Goal: Task Accomplishment & Management: Manage account settings

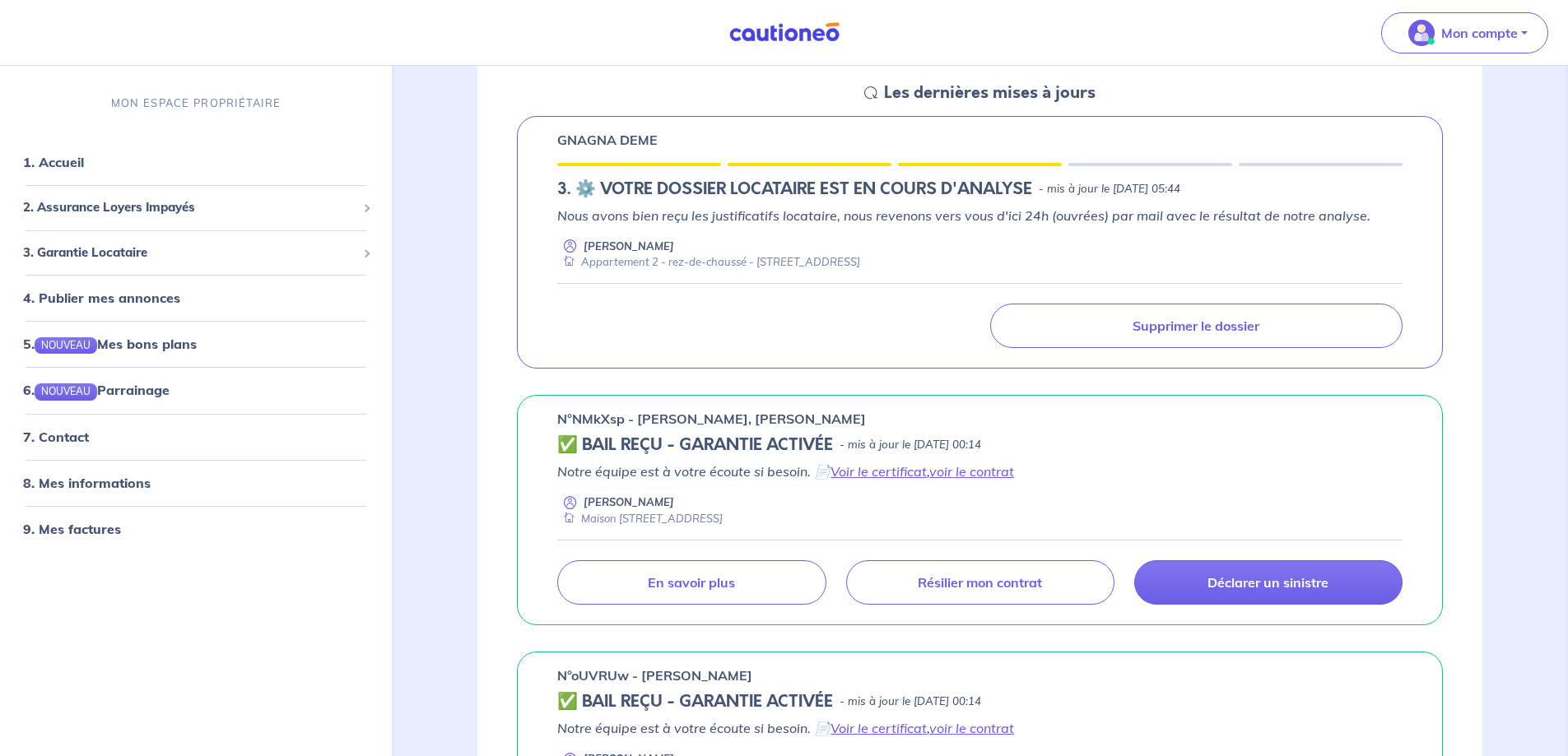
scroll to position [247, 0]
click at [146, 487] on link "8. Mes informations" at bounding box center [84, 482] width 123 height 16
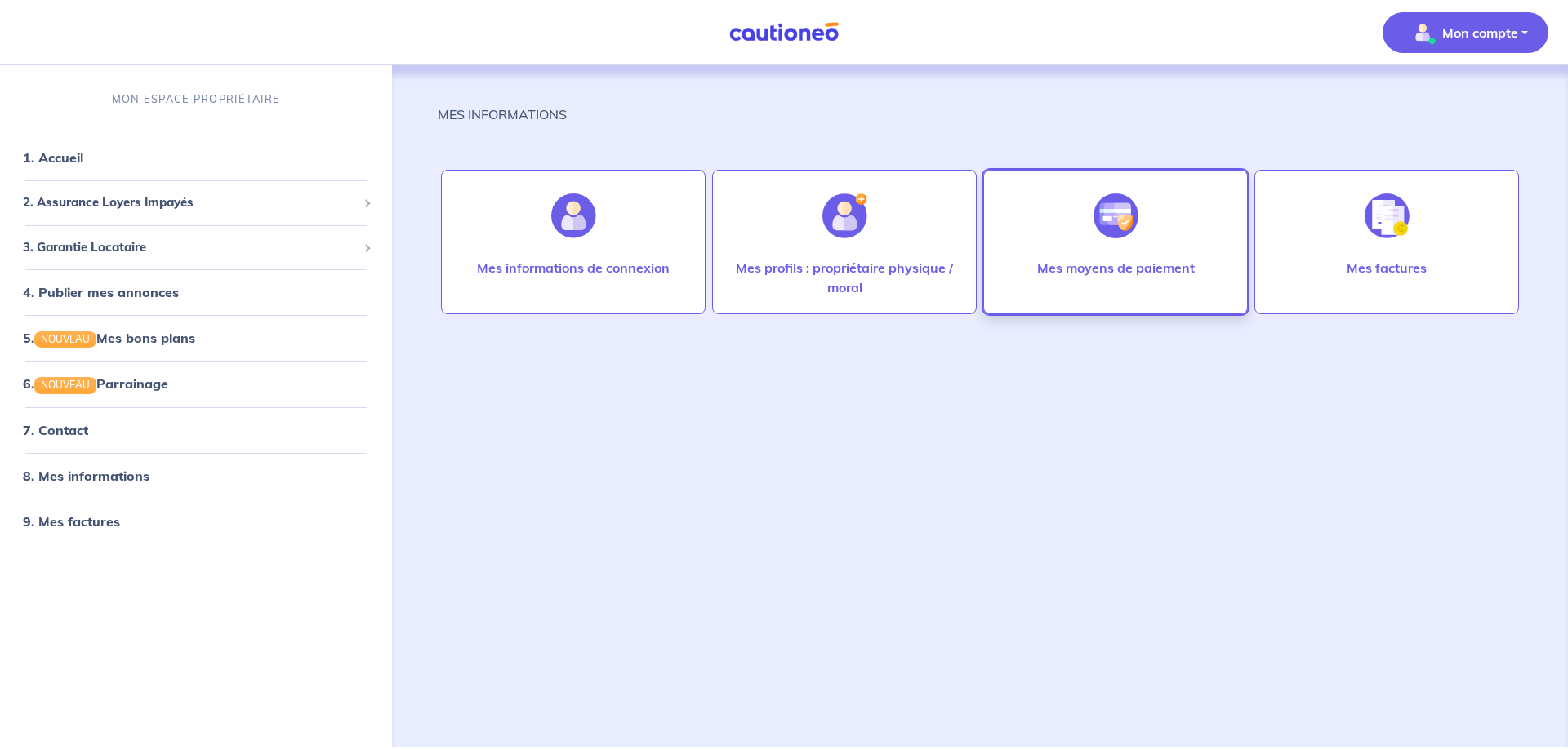
click at [1138, 274] on p "Mes moyens de paiement" at bounding box center [1116, 268] width 158 height 20
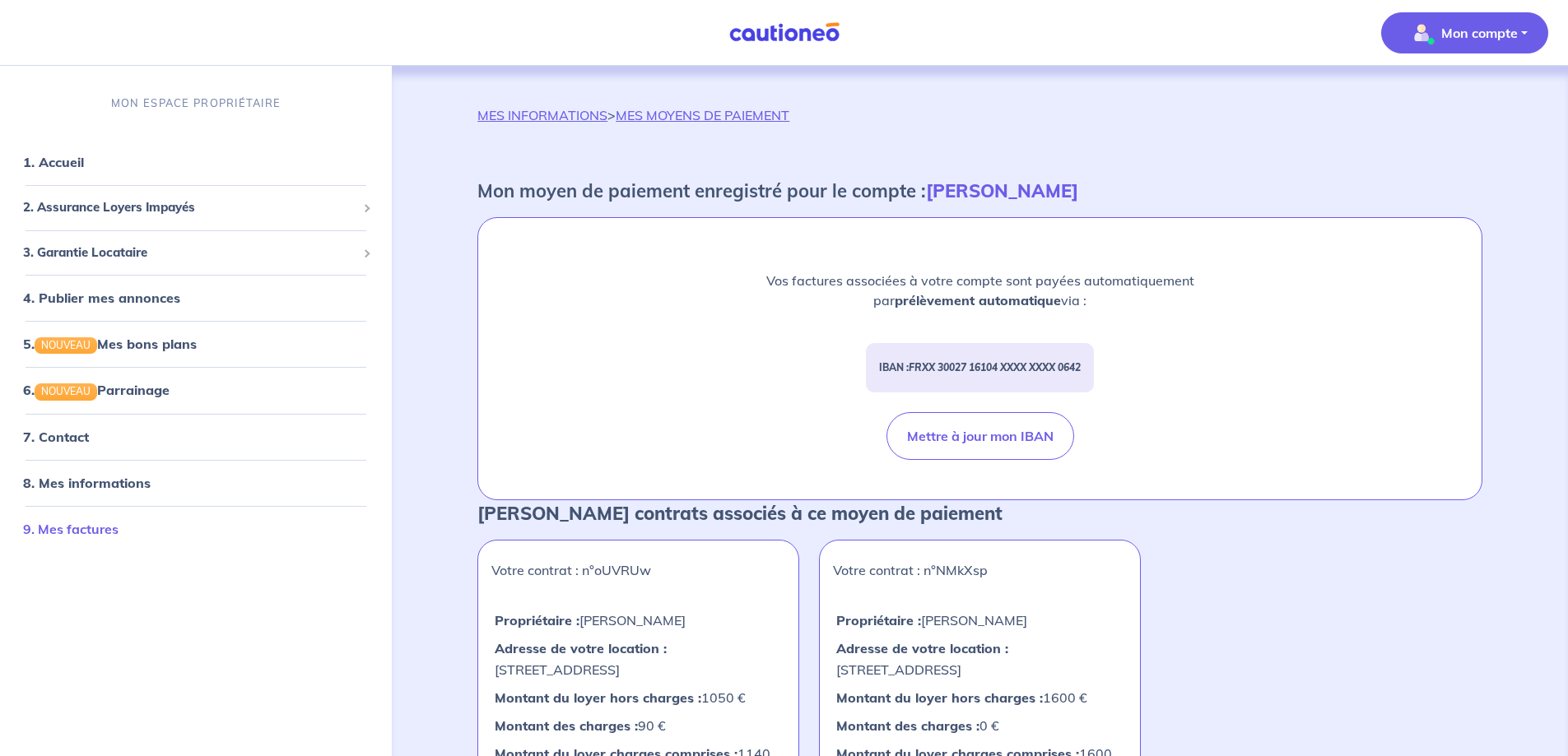
click at [62, 530] on link "9. Mes factures" at bounding box center [71, 528] width 96 height 16
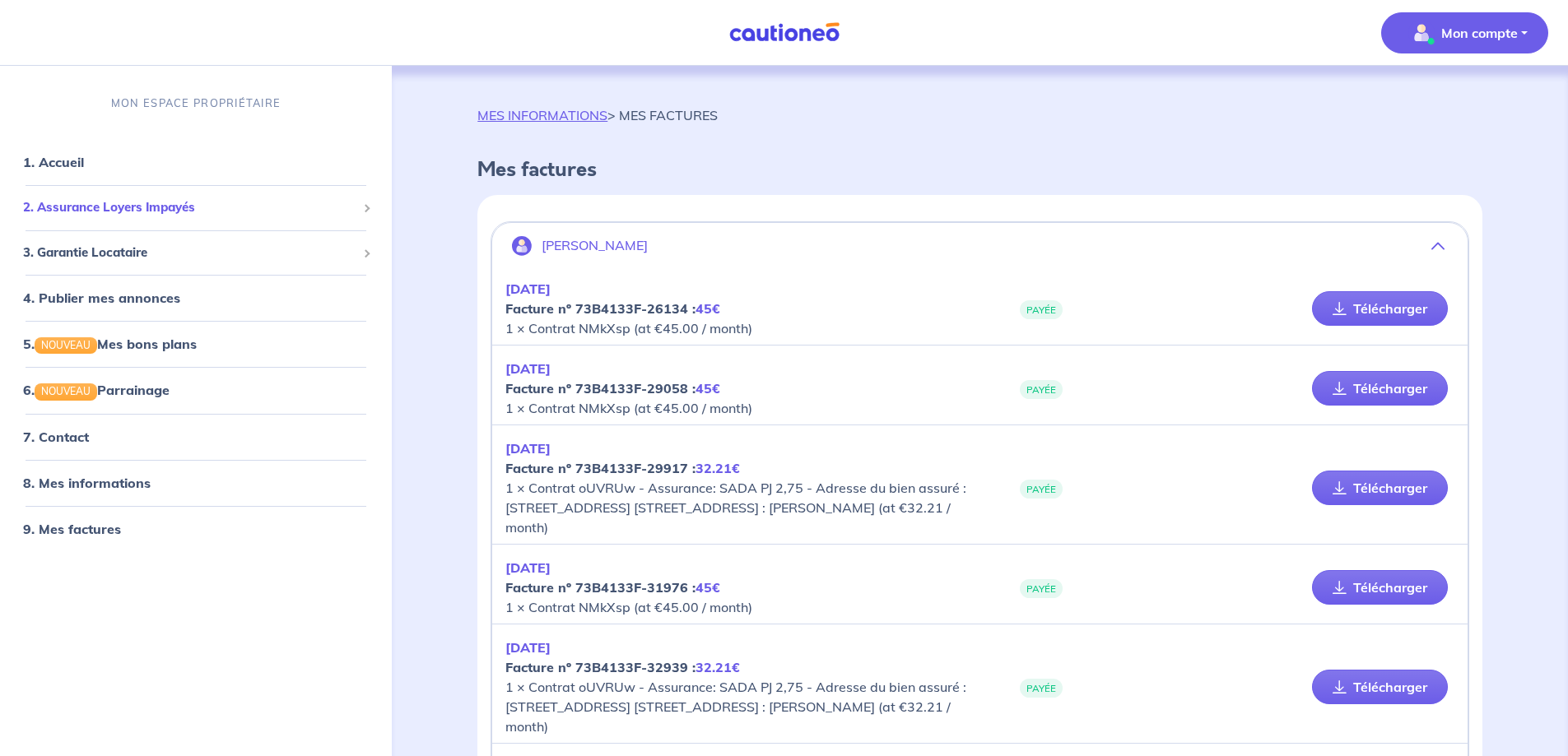
click at [124, 196] on div "2. Assurance Loyers Impayés" at bounding box center [196, 208] width 379 height 32
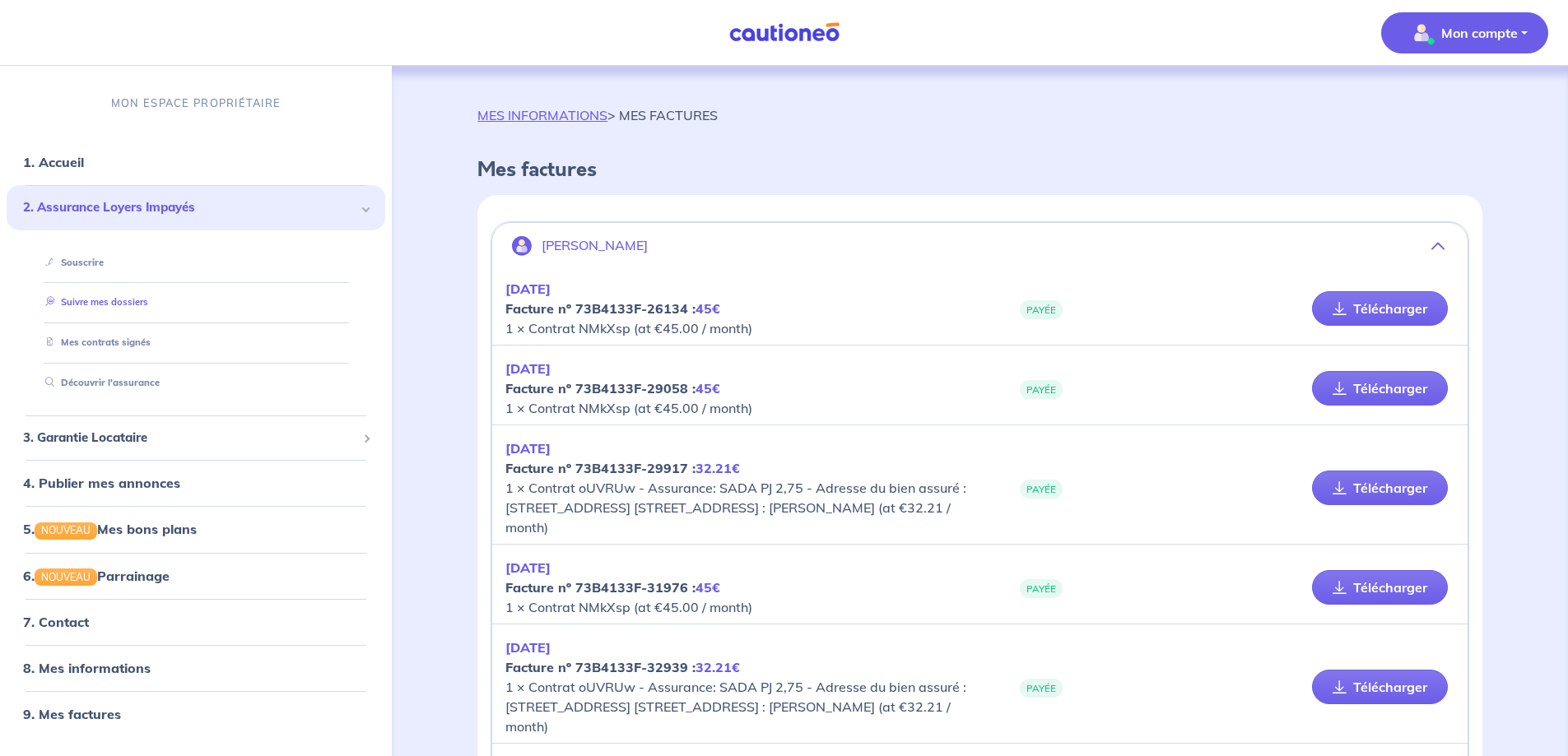
click at [111, 298] on link "Suivre mes dossiers" at bounding box center [93, 302] width 110 height 12
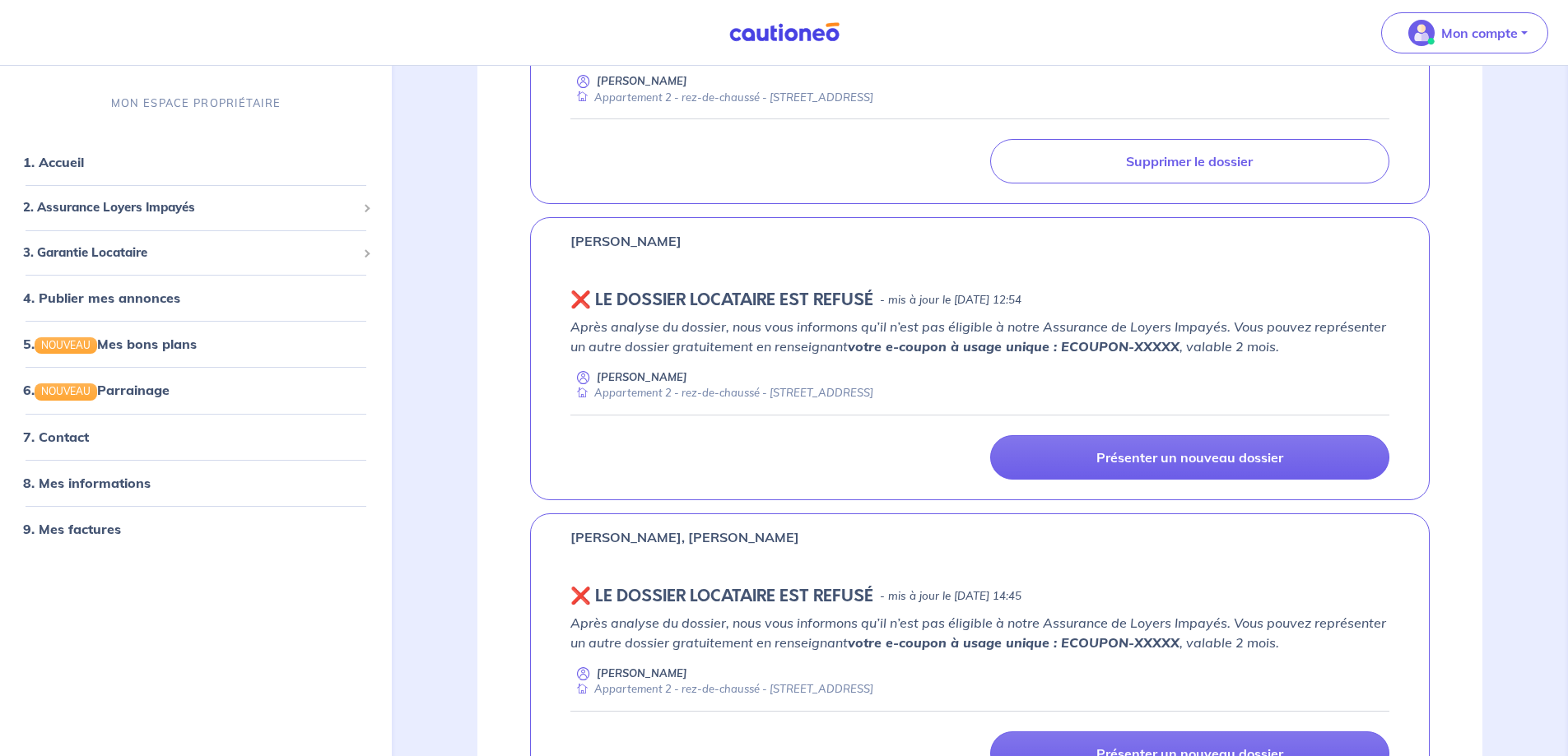
scroll to position [557, 0]
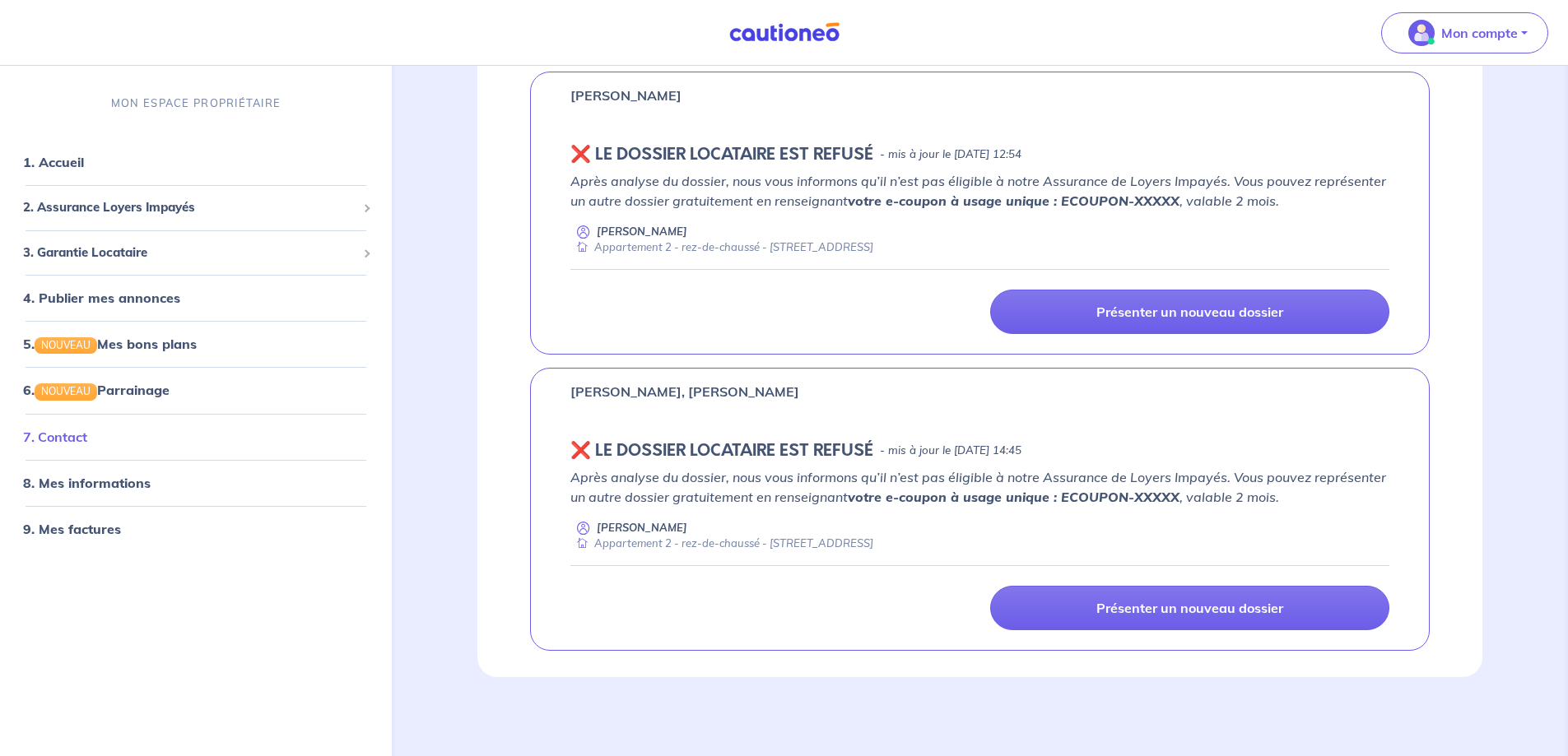
click at [87, 438] on link "7. Contact" at bounding box center [55, 436] width 64 height 16
click at [90, 486] on link "8. Mes informations" at bounding box center [84, 482] width 123 height 16
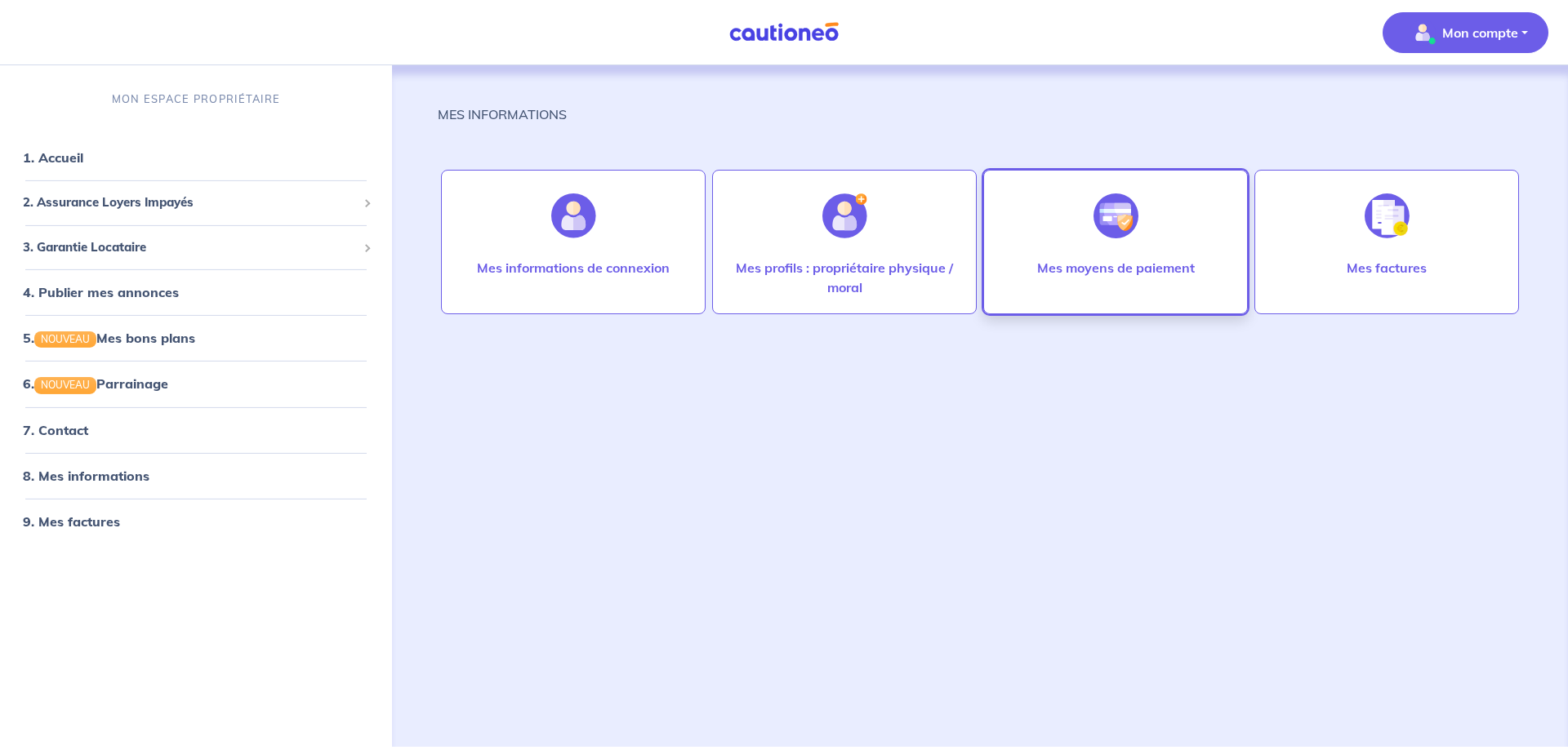
click at [1082, 227] on div at bounding box center [1116, 216] width 71 height 84
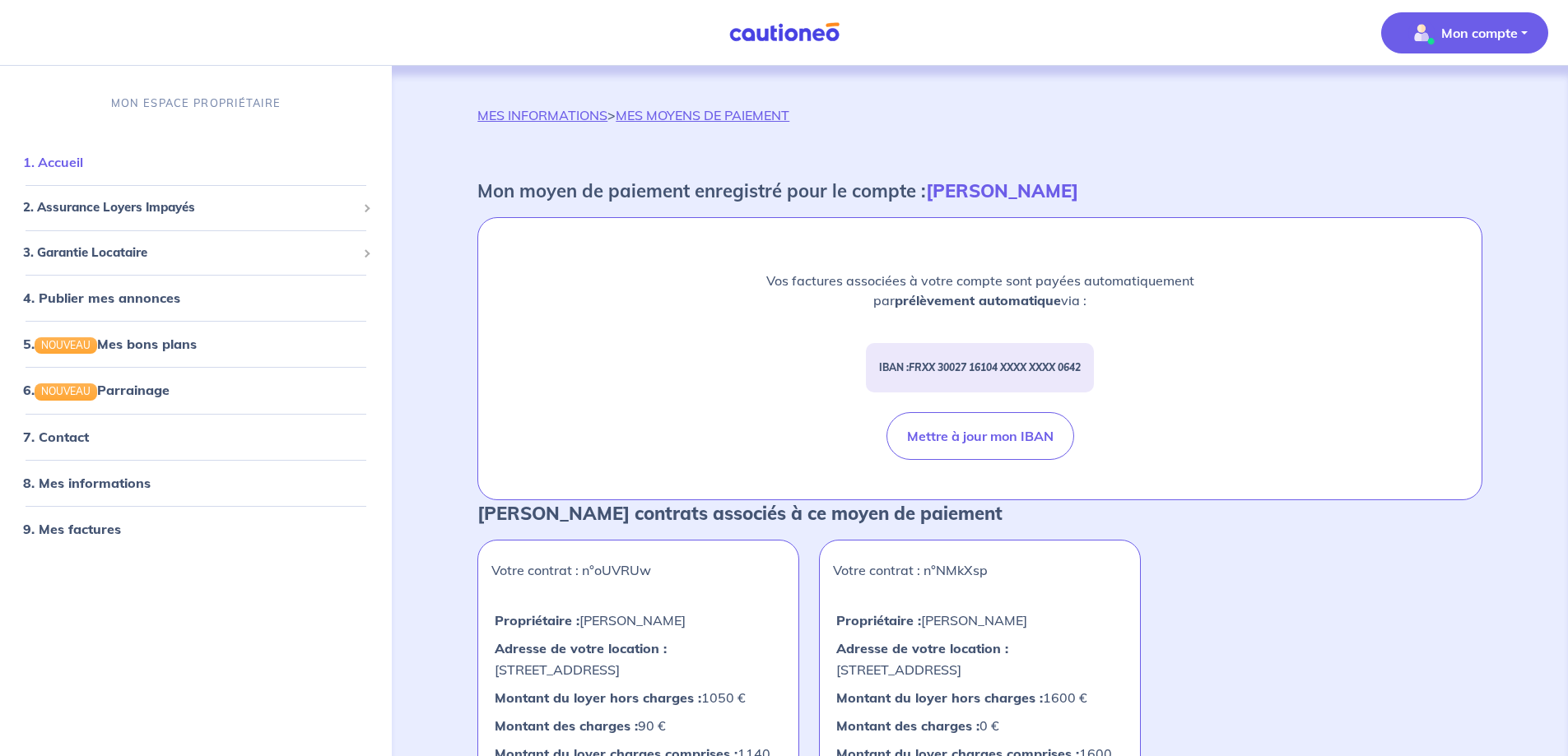
click at [74, 159] on link "1. Accueil" at bounding box center [53, 162] width 60 height 16
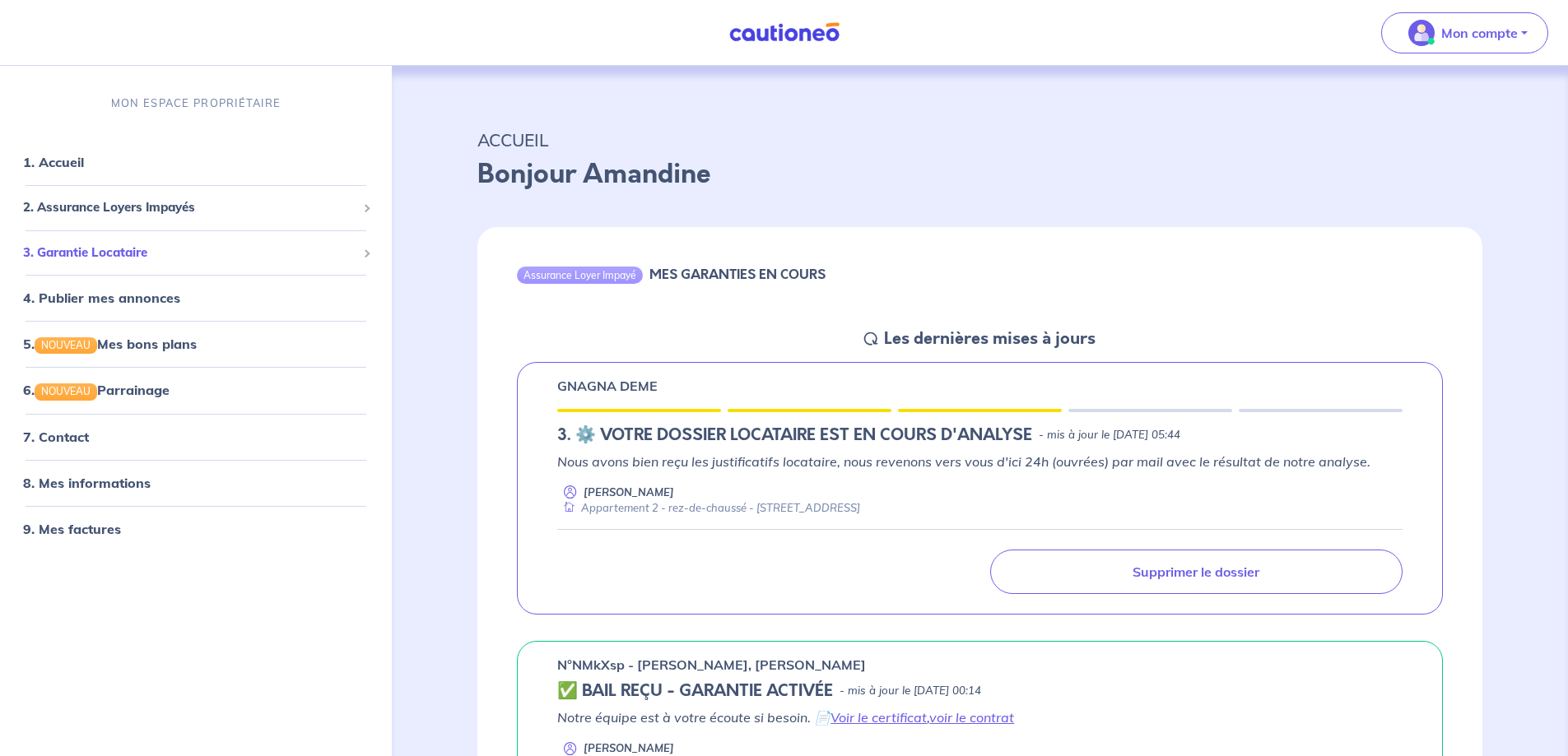
click at [94, 254] on span "3. Garantie Locataire" at bounding box center [190, 253] width 334 height 19
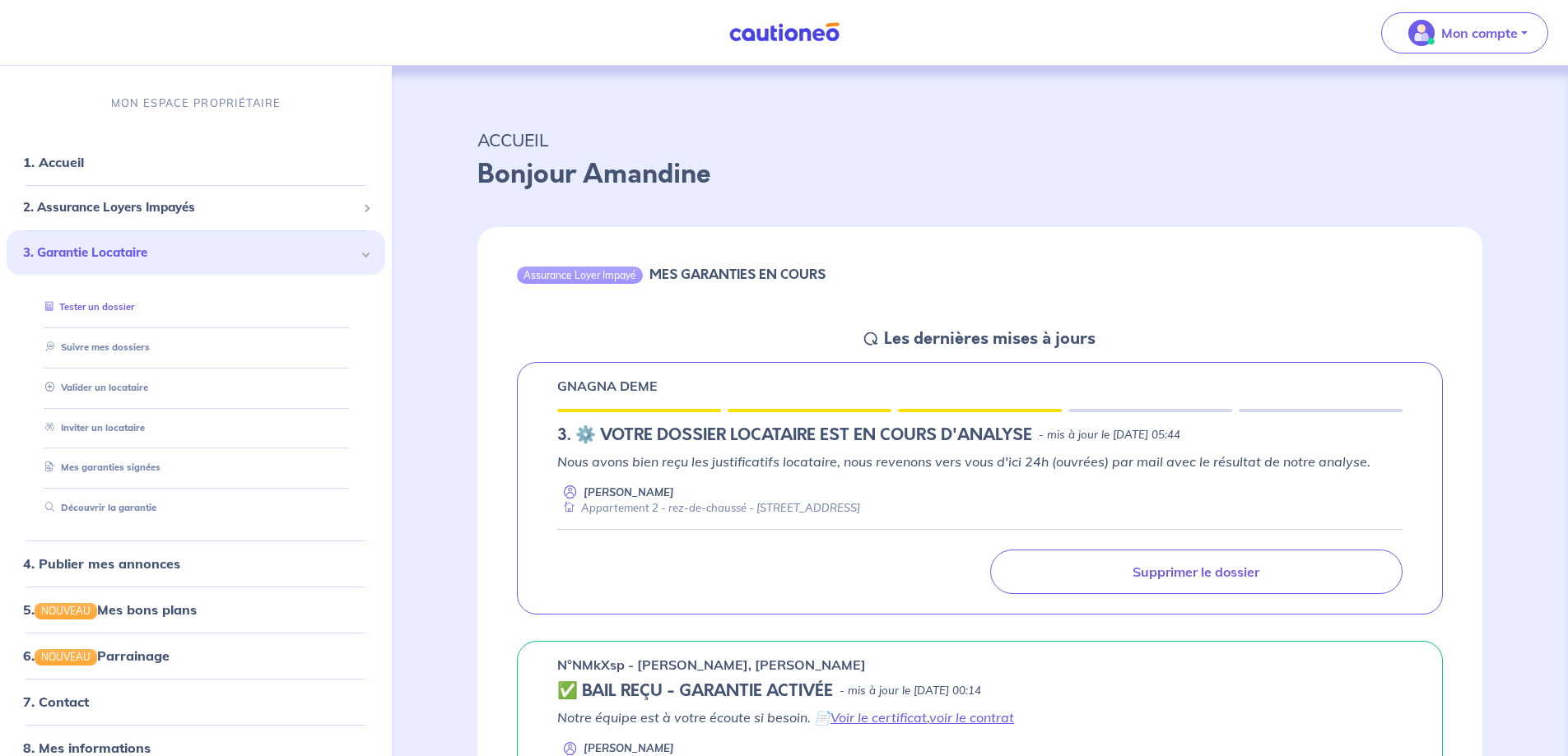
click at [90, 307] on link "Tester un dossier" at bounding box center [87, 307] width 96 height 12
click at [83, 166] on link "1. Accueil" at bounding box center [53, 162] width 60 height 16
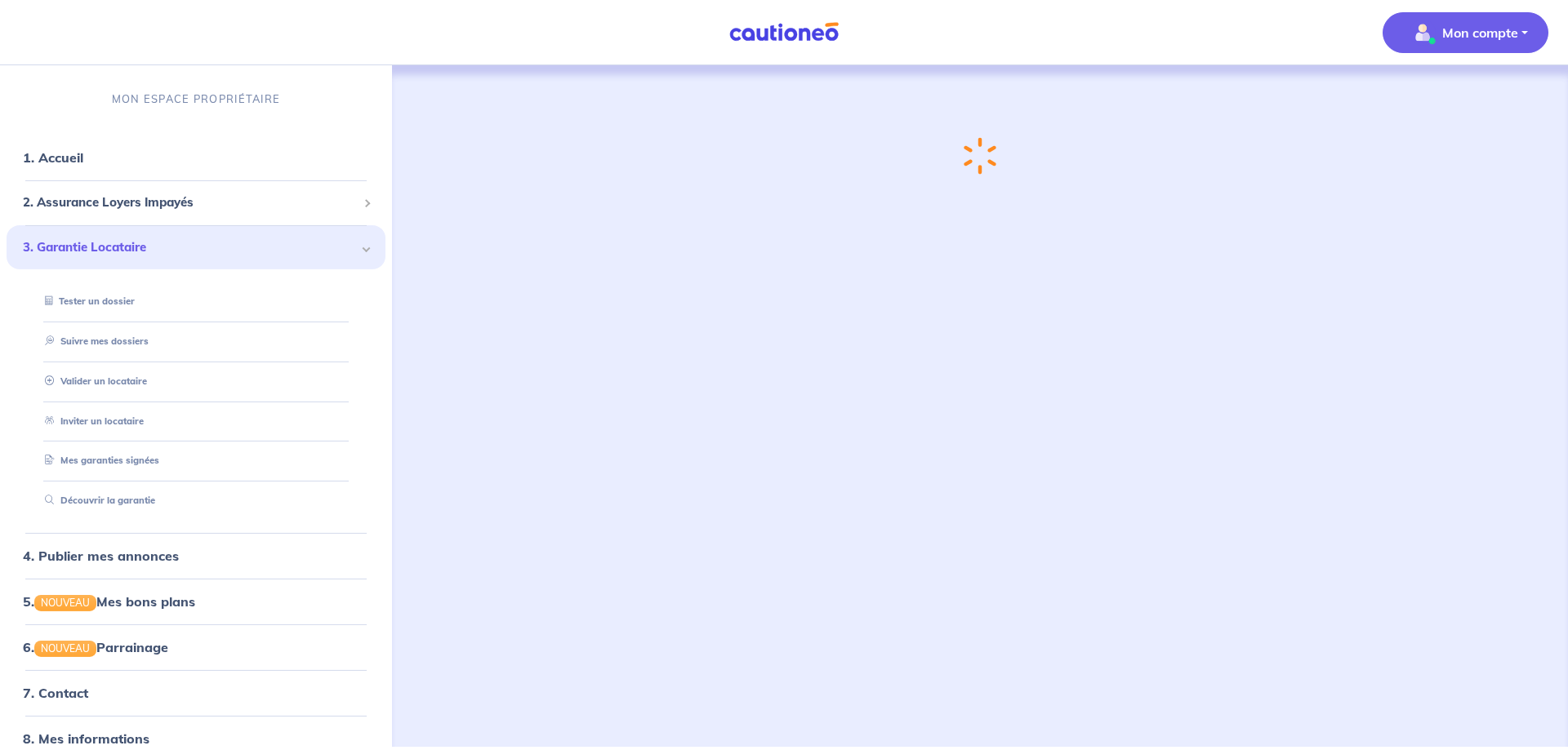
click at [1481, 29] on p "Mon compte" at bounding box center [1480, 33] width 76 height 20
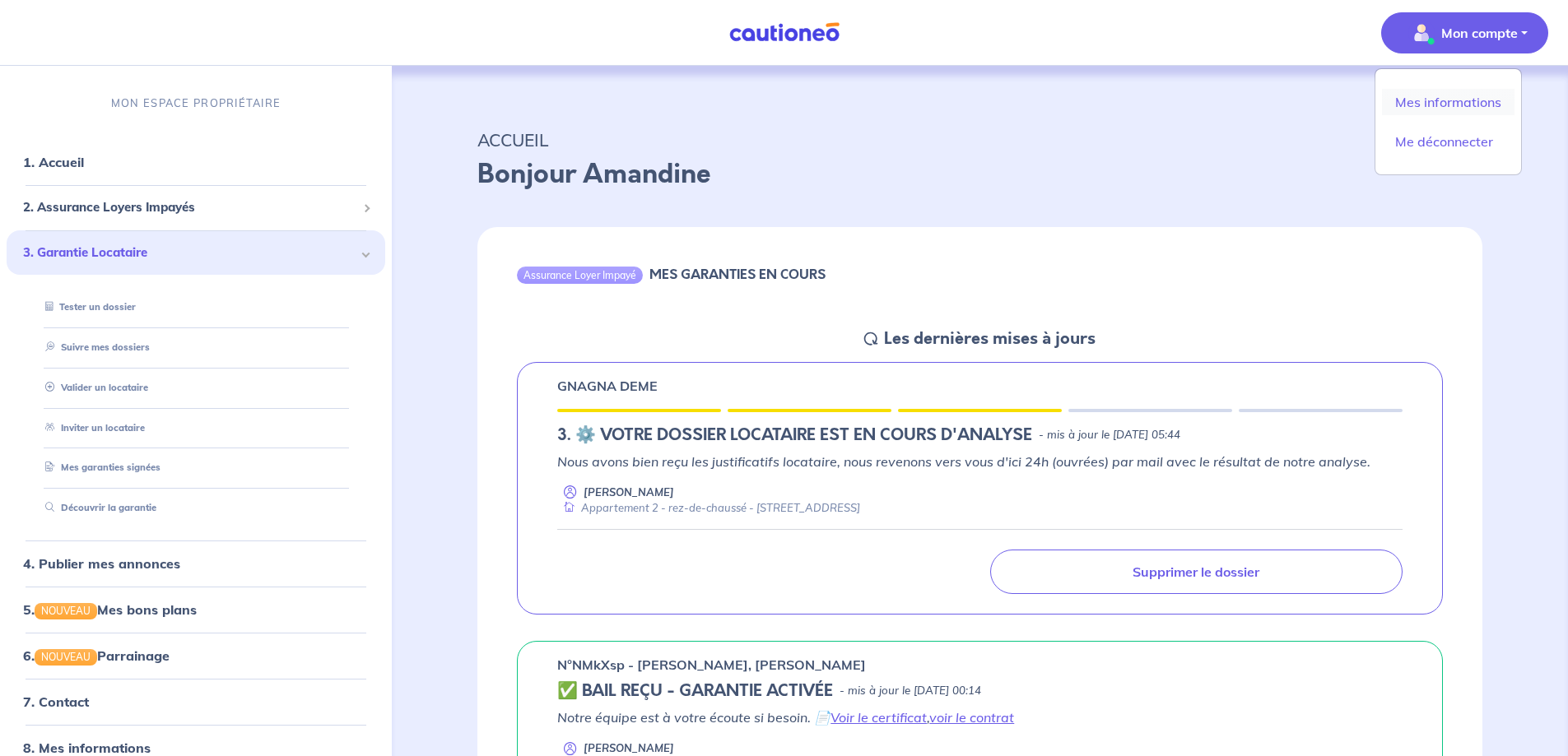
click at [1462, 92] on link "Mes informations" at bounding box center [1448, 102] width 133 height 26
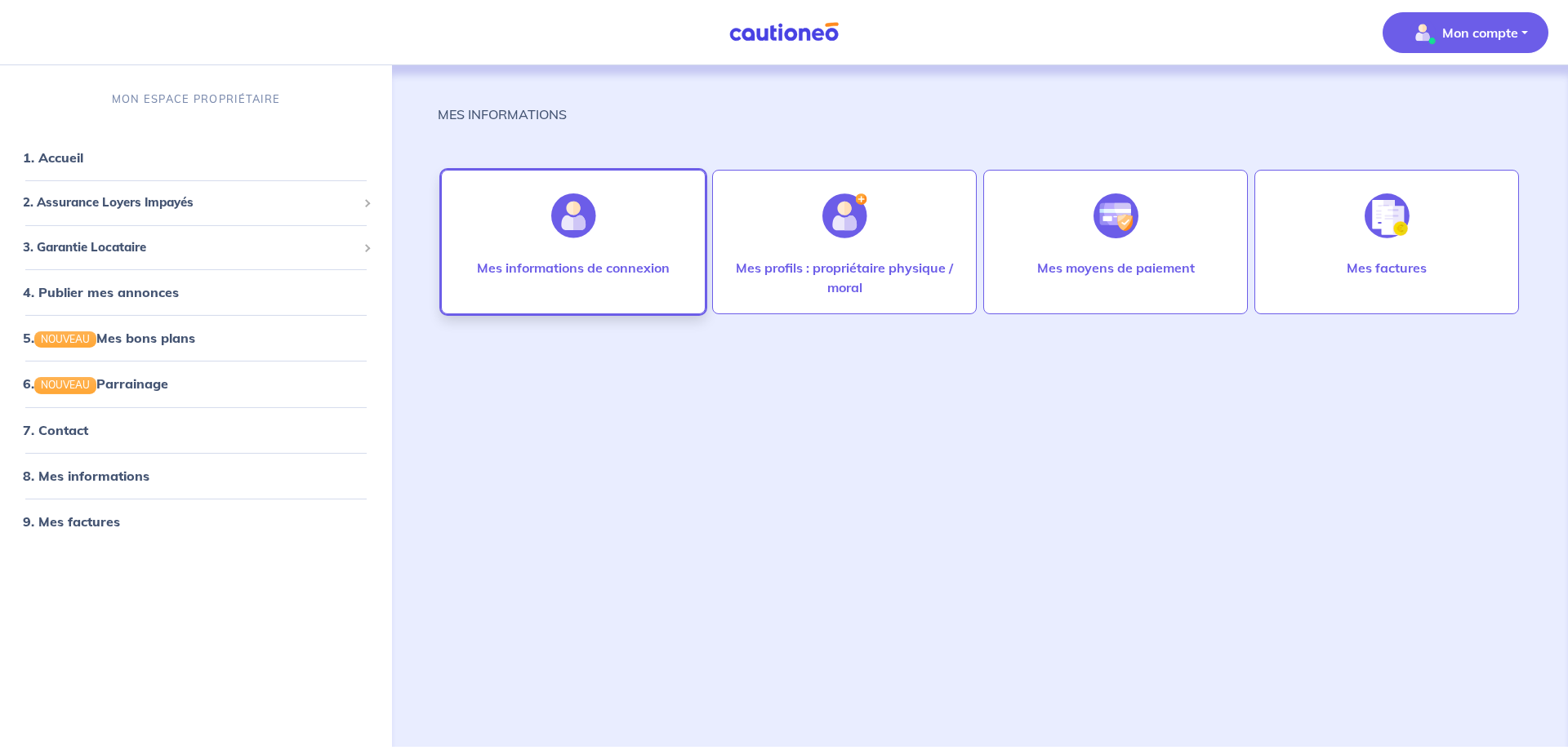
click at [540, 253] on div at bounding box center [573, 216] width 71 height 84
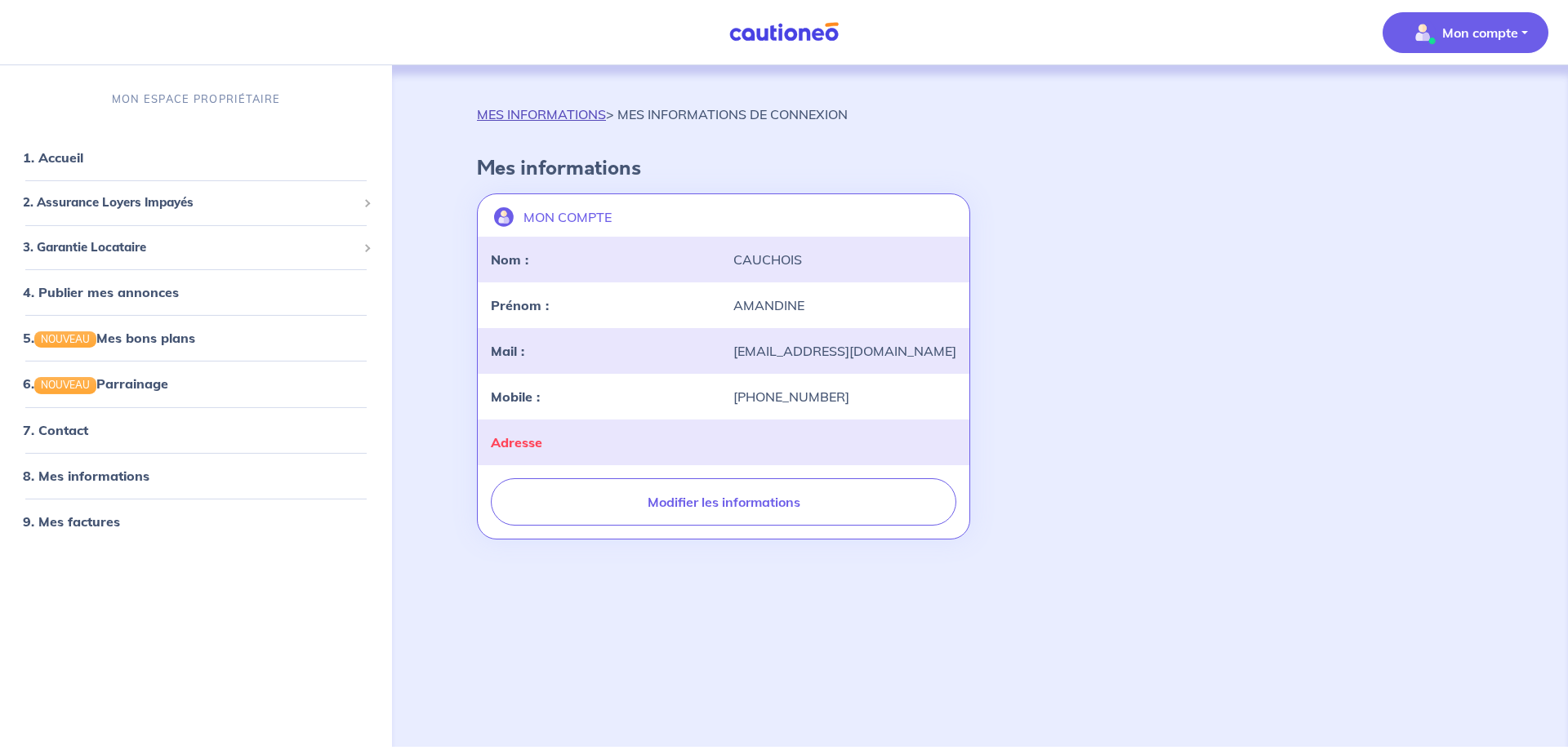
click at [553, 114] on link "MES INFORMATIONS" at bounding box center [541, 114] width 129 height 16
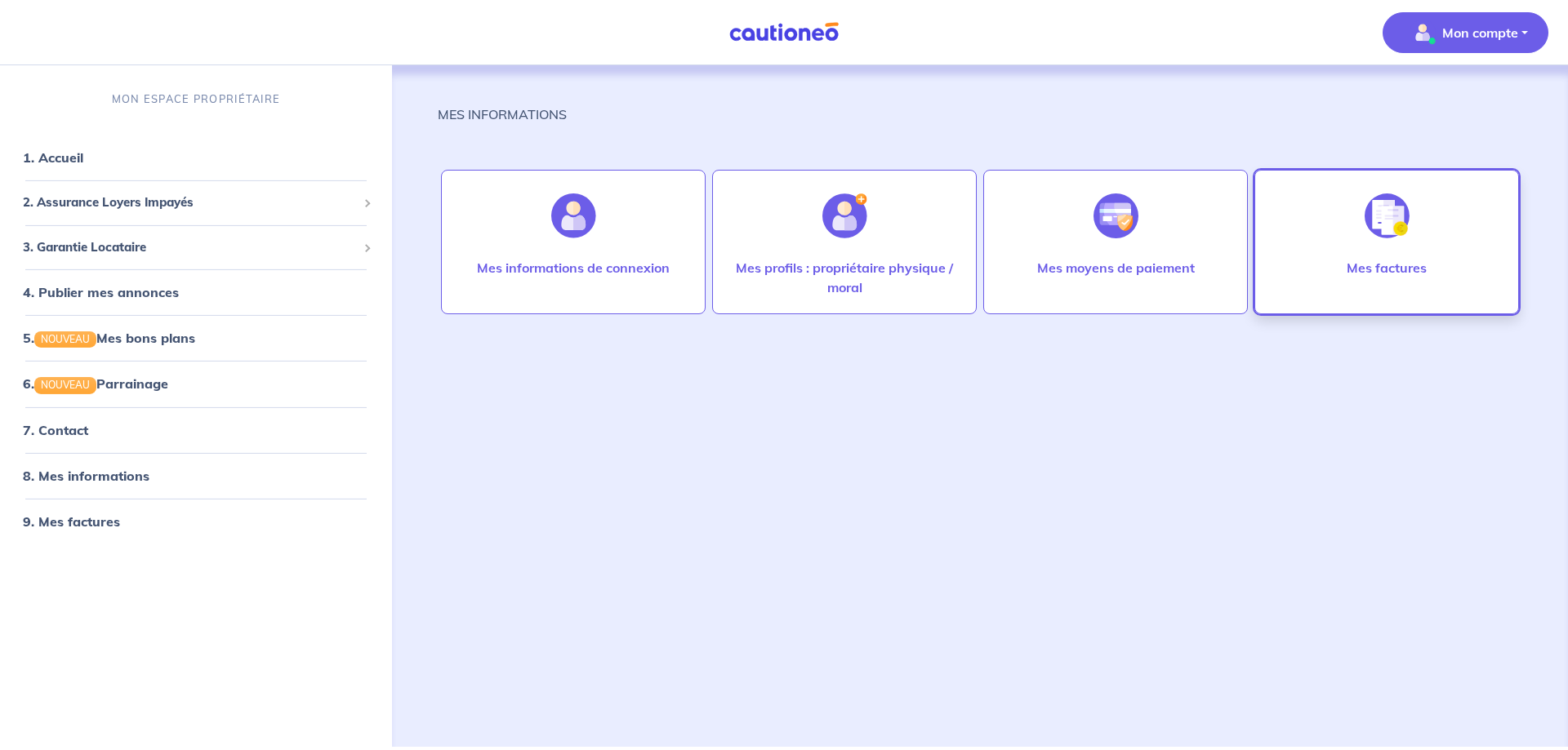
click at [1369, 225] on img at bounding box center [1387, 216] width 45 height 45
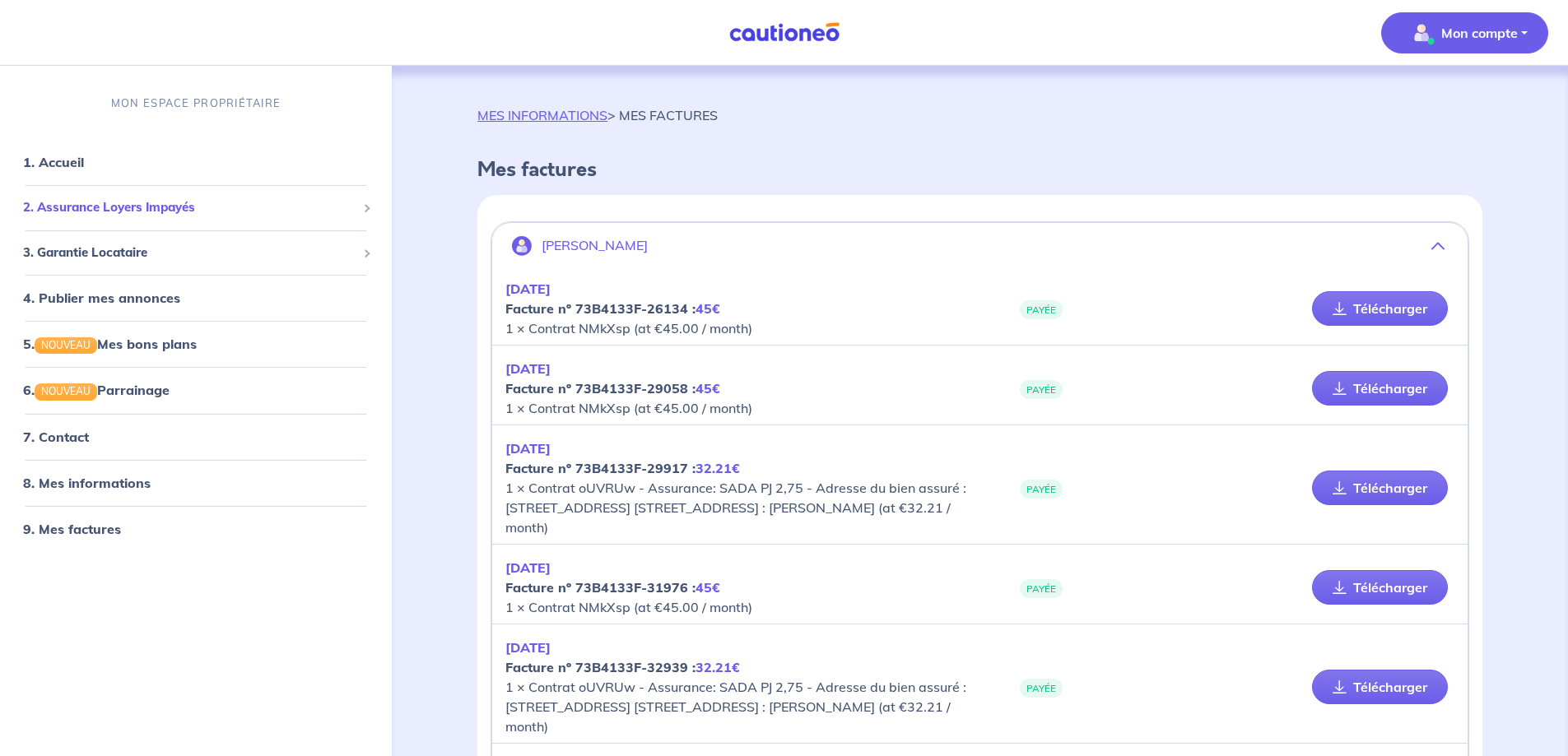
click at [108, 201] on span "2. Assurance Loyers Impayés" at bounding box center [190, 208] width 334 height 19
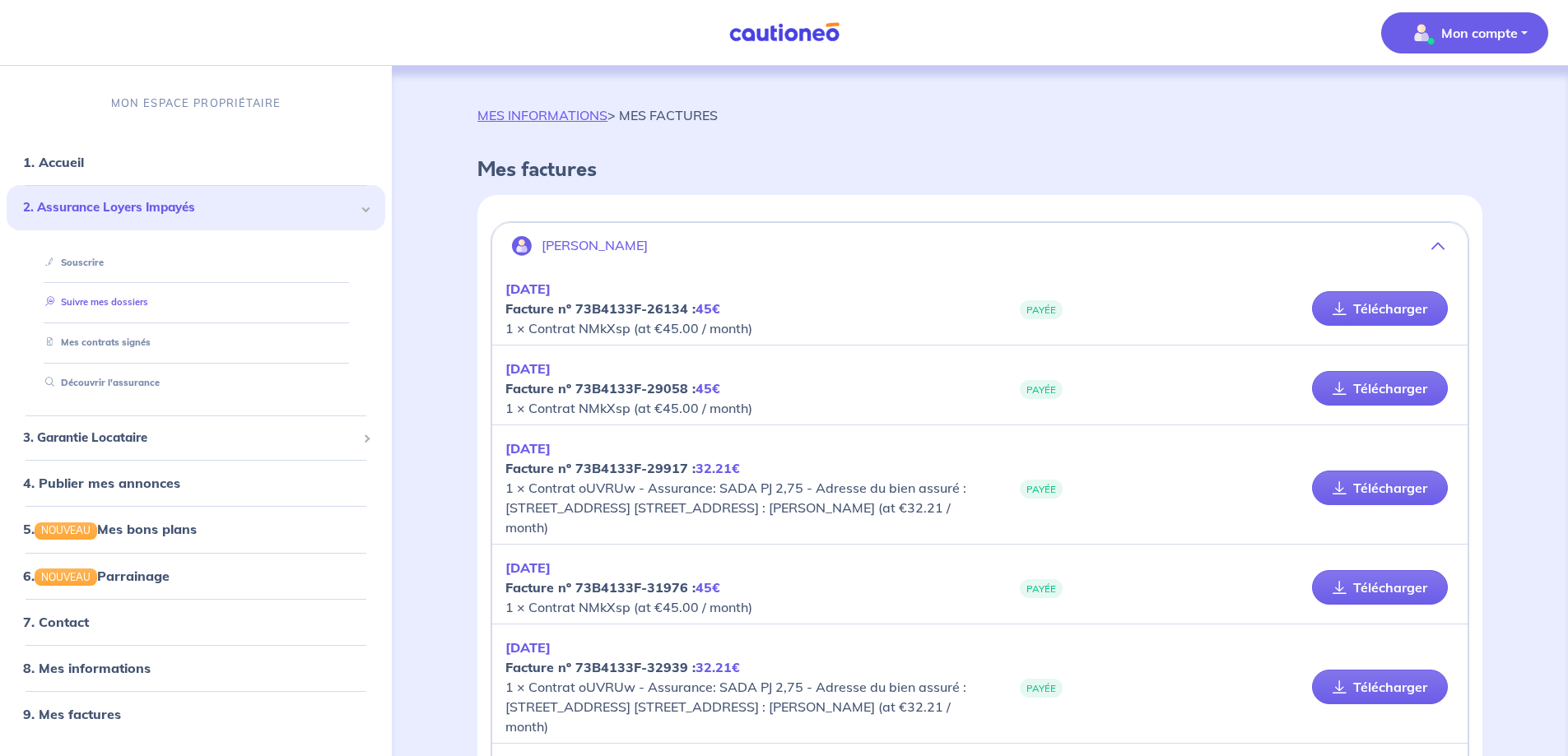
click at [92, 300] on link "Suivre mes dossiers" at bounding box center [93, 302] width 110 height 12
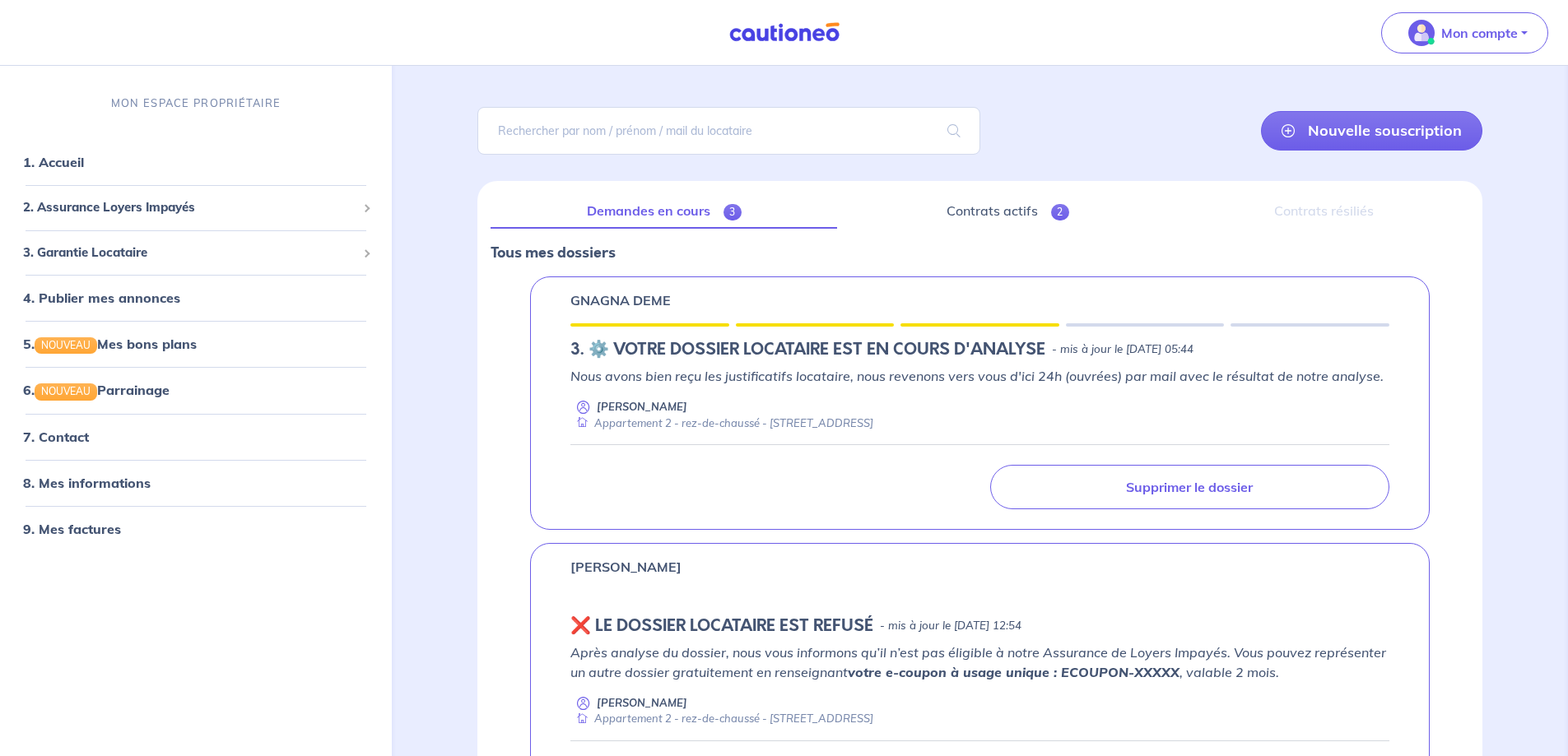
scroll to position [63, 0]
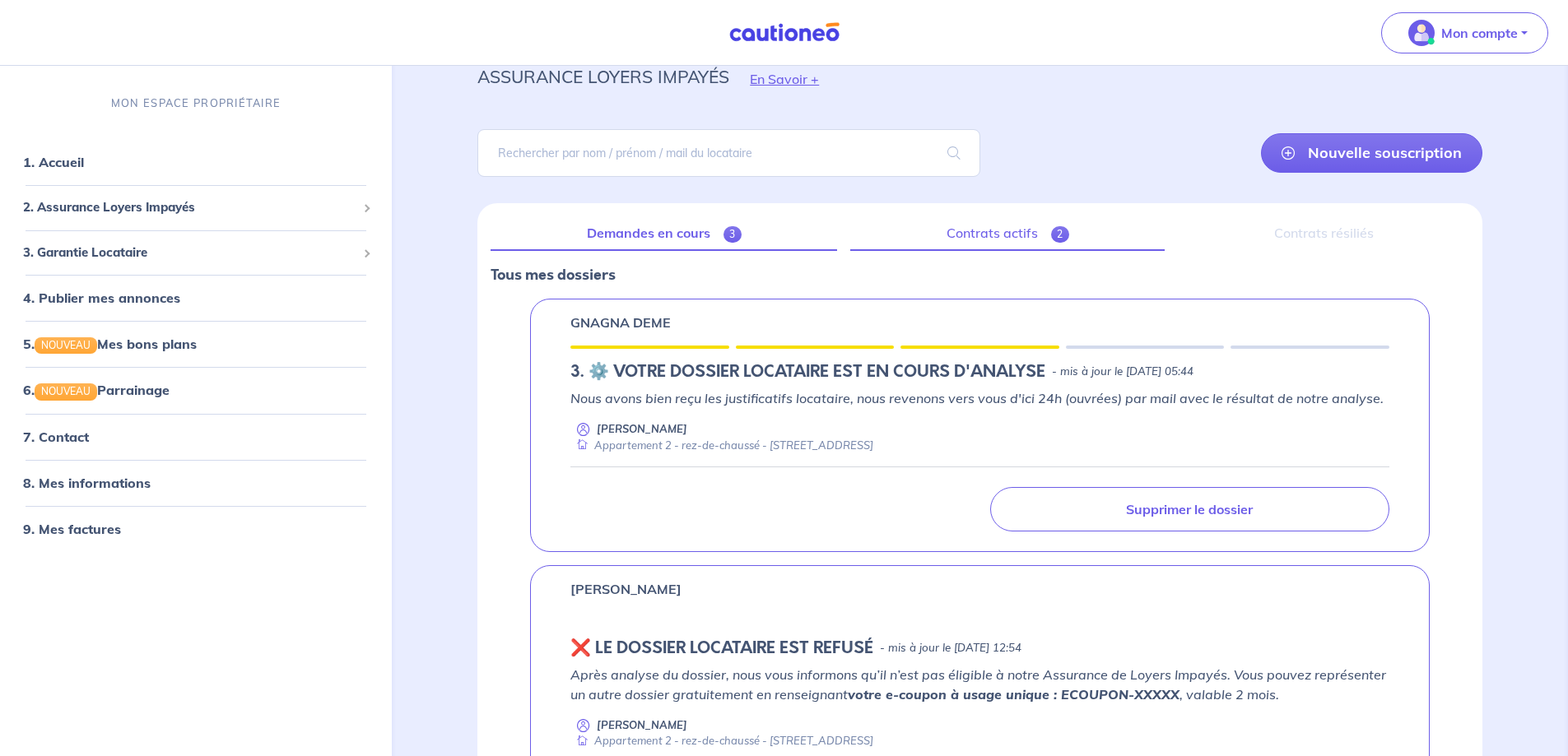
click at [1040, 240] on link "Contrats actifs 2" at bounding box center [1008, 234] width 315 height 35
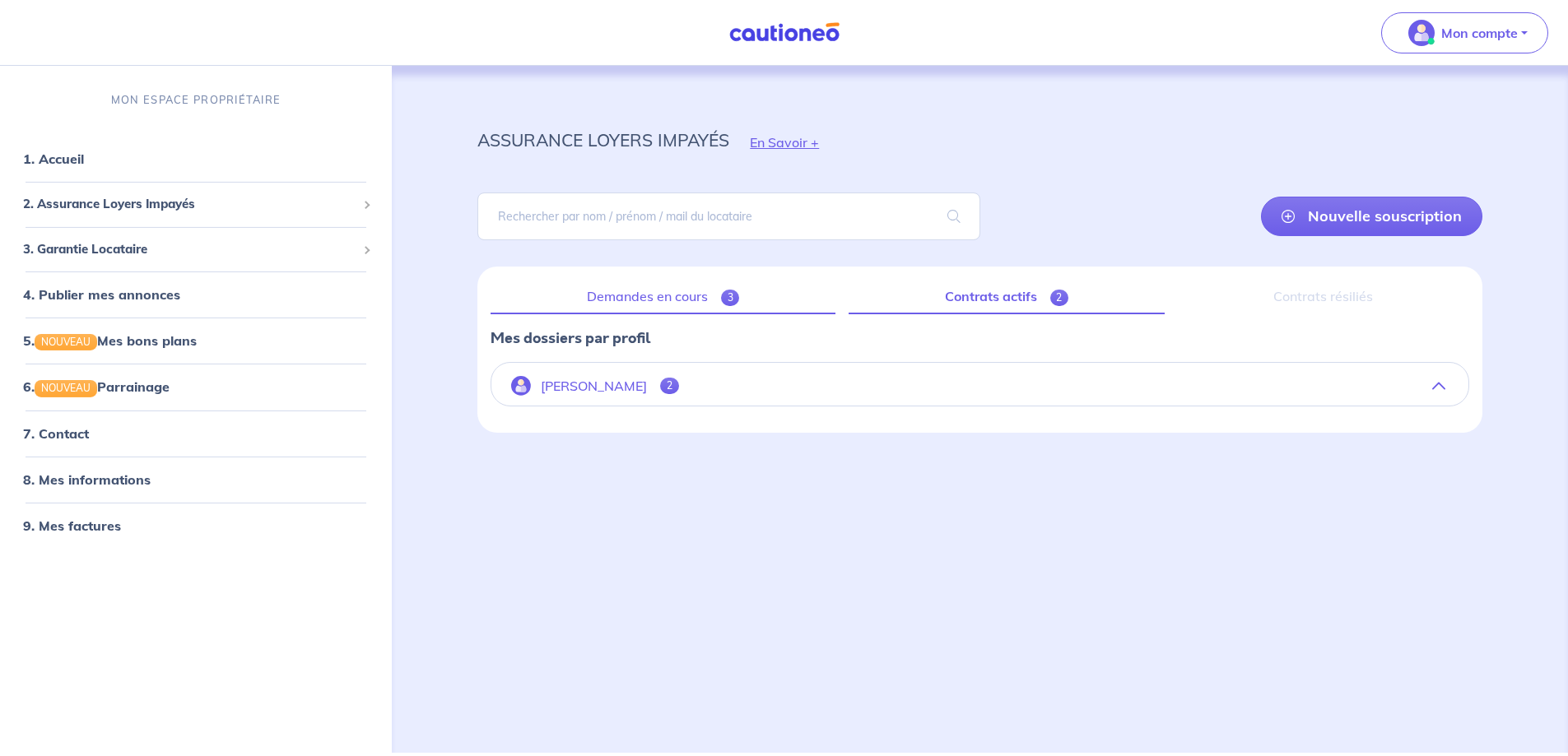
click at [694, 307] on link "Demandes en cours 3" at bounding box center [662, 297] width 345 height 35
